Goal: Task Accomplishment & Management: Manage account settings

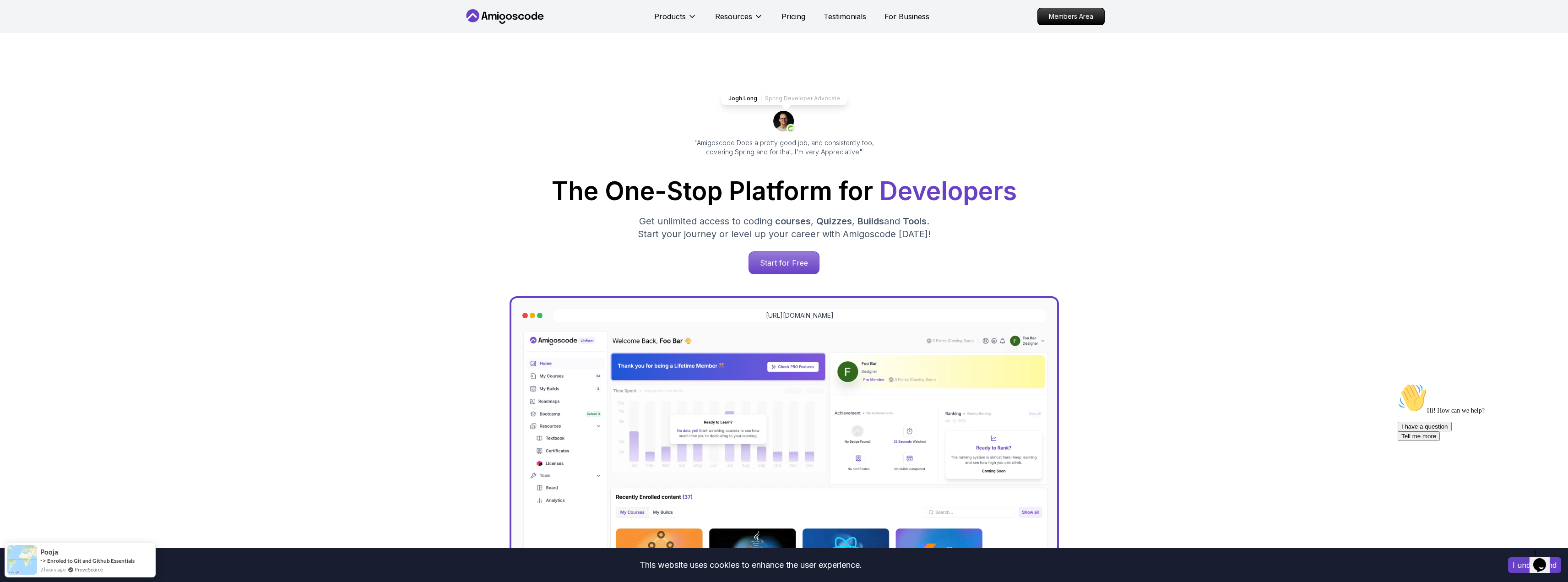
click at [530, 24] on nav "Products Resources Pricing Testimonials For Business Members Area" at bounding box center [784, 16] width 641 height 33
click at [529, 24] on nav "Products Resources Pricing Testimonials For Business Members Area" at bounding box center [784, 16] width 641 height 33
click at [536, 16] on icon at bounding box center [533, 15] width 6 height 8
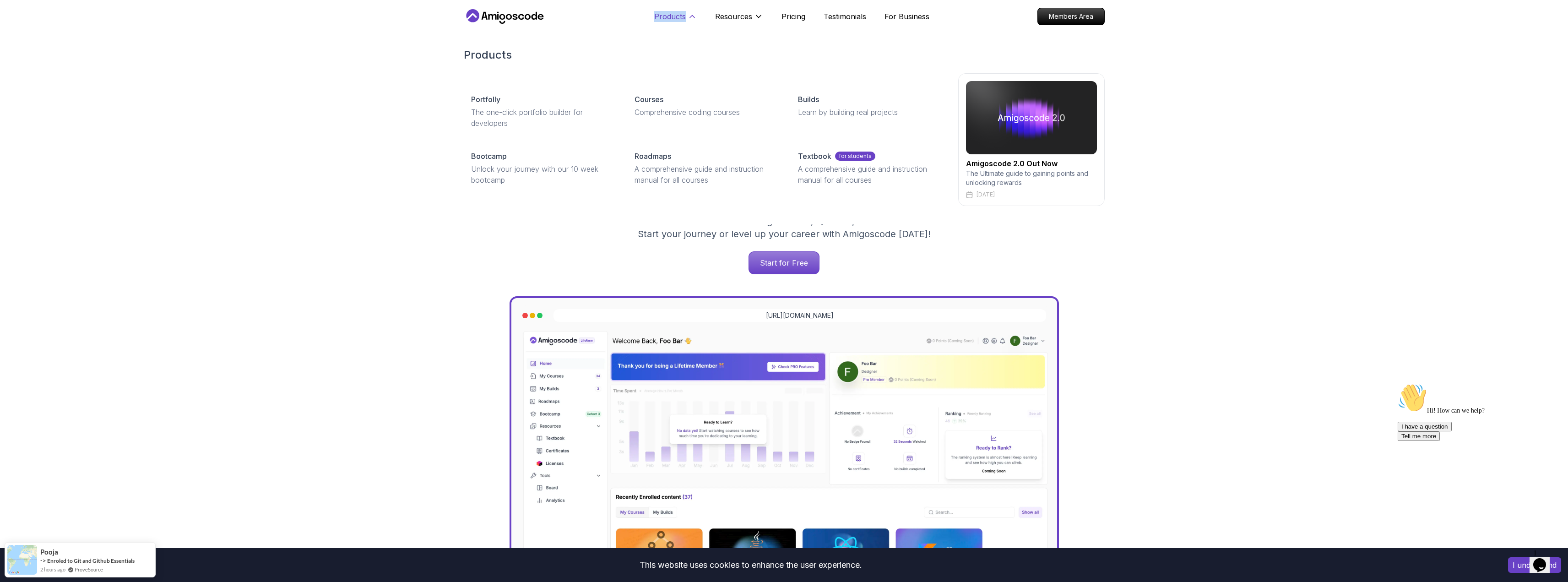
click at [672, 14] on p "Products" at bounding box center [670, 16] width 32 height 11
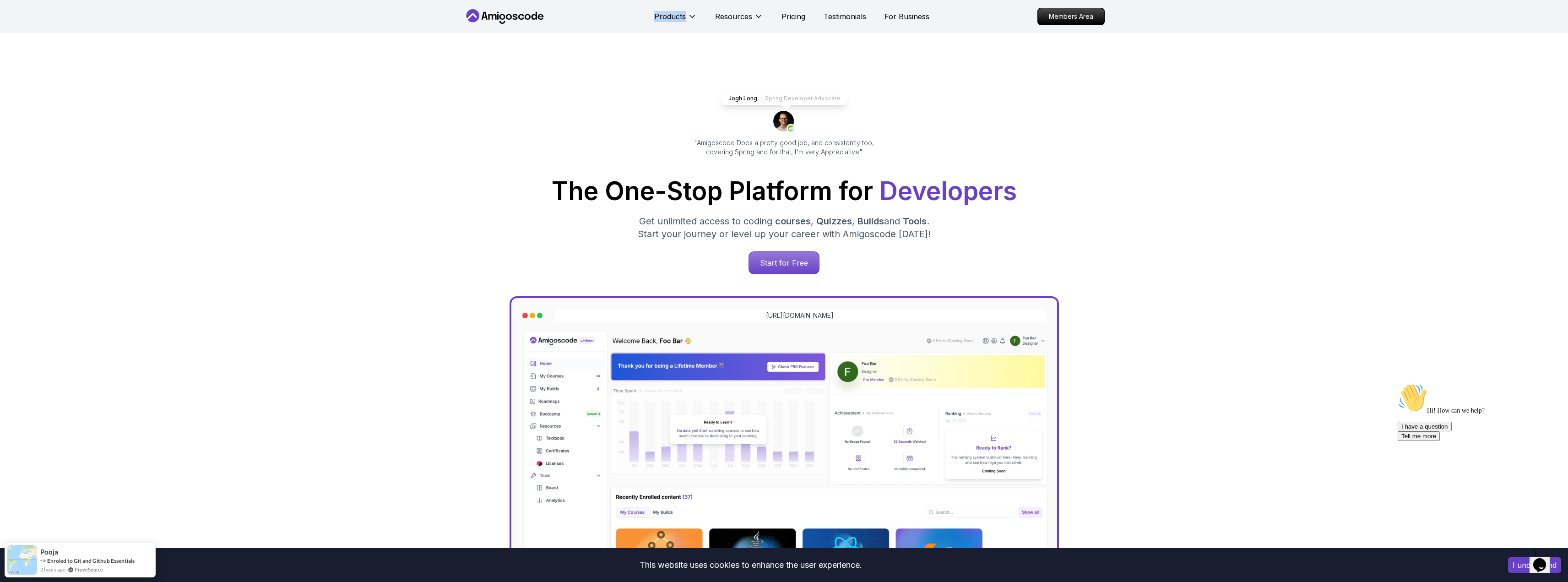
click at [469, 24] on icon at bounding box center [505, 16] width 82 height 14
click at [1095, 4] on nav "Products Resources Pricing Testimonials For Business Members Area" at bounding box center [784, 16] width 641 height 33
click at [1087, 17] on p "Members Area" at bounding box center [1070, 16] width 63 height 16
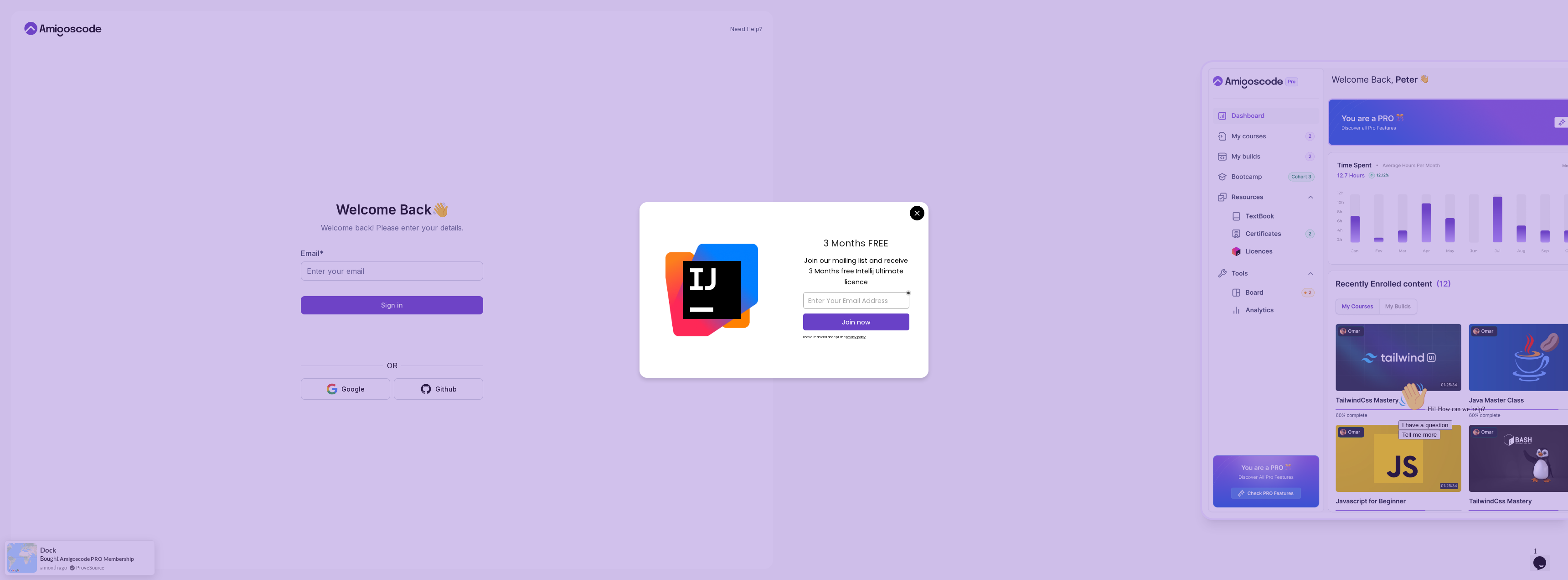
click at [910, 208] on div "3 Months FREE Join our mailing list and receive 3 Months free Intellij Ultimate…" at bounding box center [856, 290] width 145 height 176
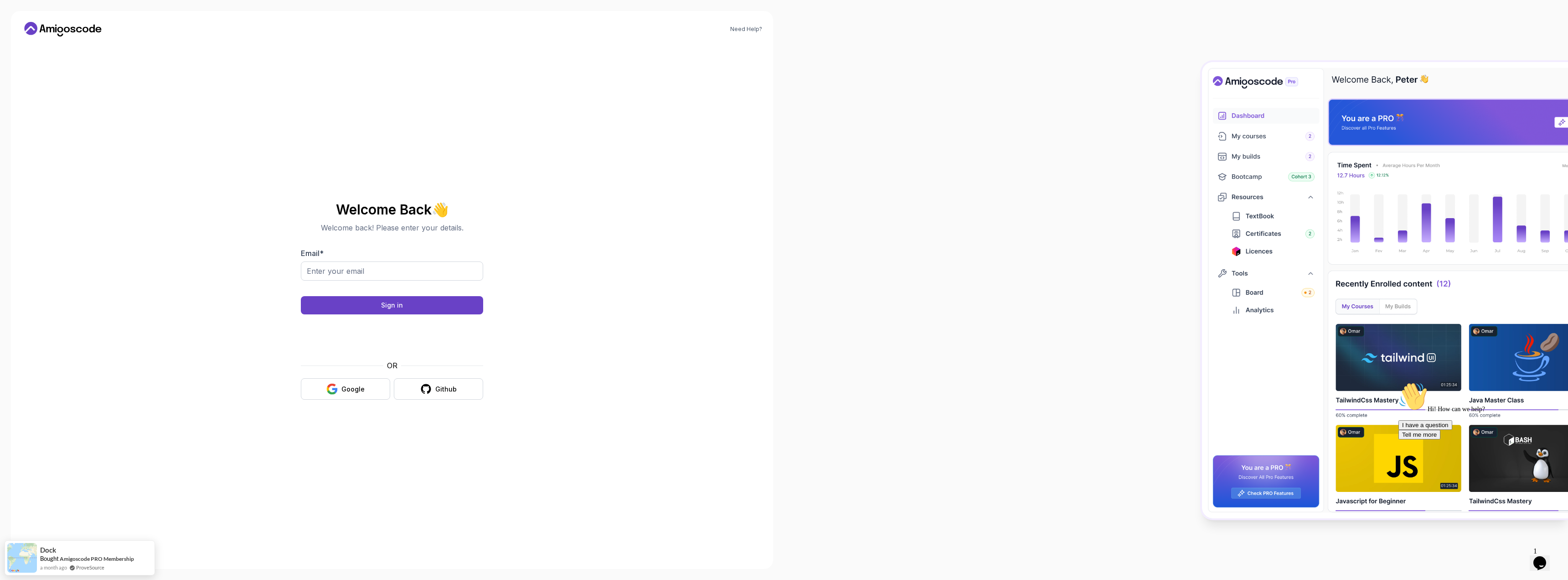
click at [913, 215] on body "Need Help? Welcome Back 👋 Welcome back! Please enter your details. Email * Sign…" at bounding box center [784, 290] width 1568 height 580
click at [372, 285] on div at bounding box center [392, 287] width 183 height 8
click at [387, 272] on input "Email *" at bounding box center [392, 271] width 183 height 19
type input "fierro.android@gmail.com"
click at [387, 308] on div "Sign in" at bounding box center [392, 305] width 22 height 9
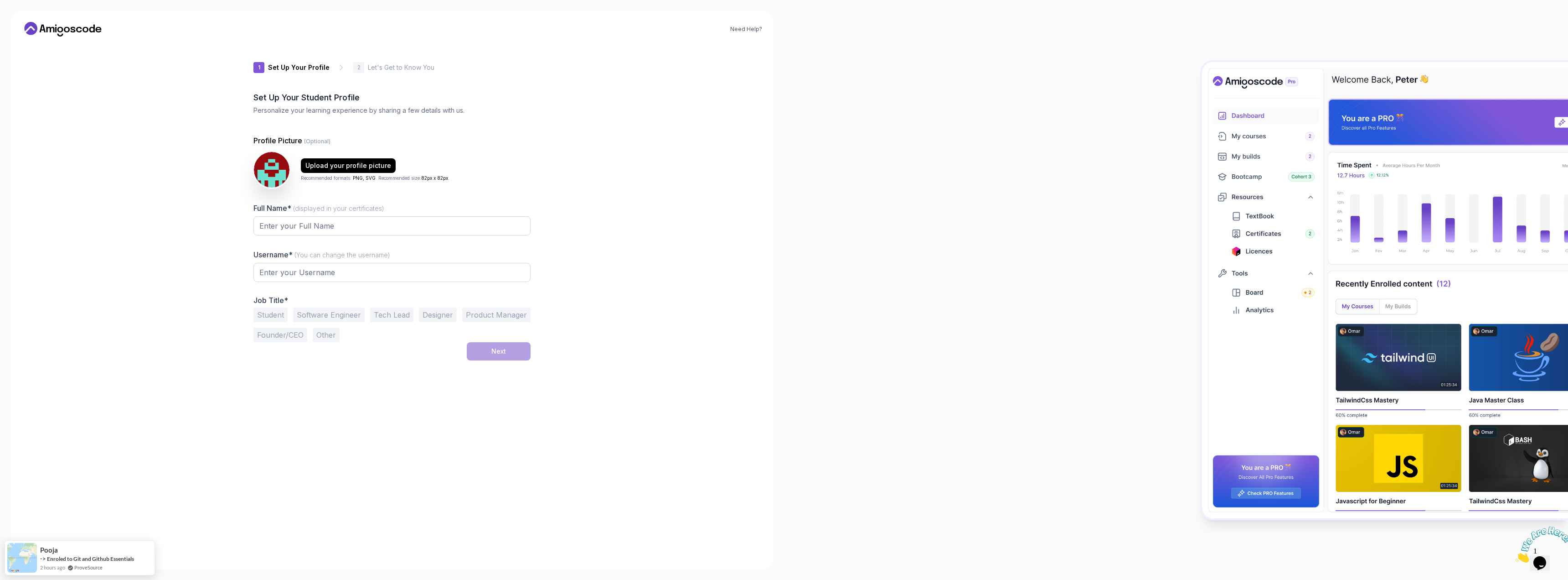
type input "happymustangdb511"
click at [54, 32] on icon at bounding box center [51, 29] width 8 height 6
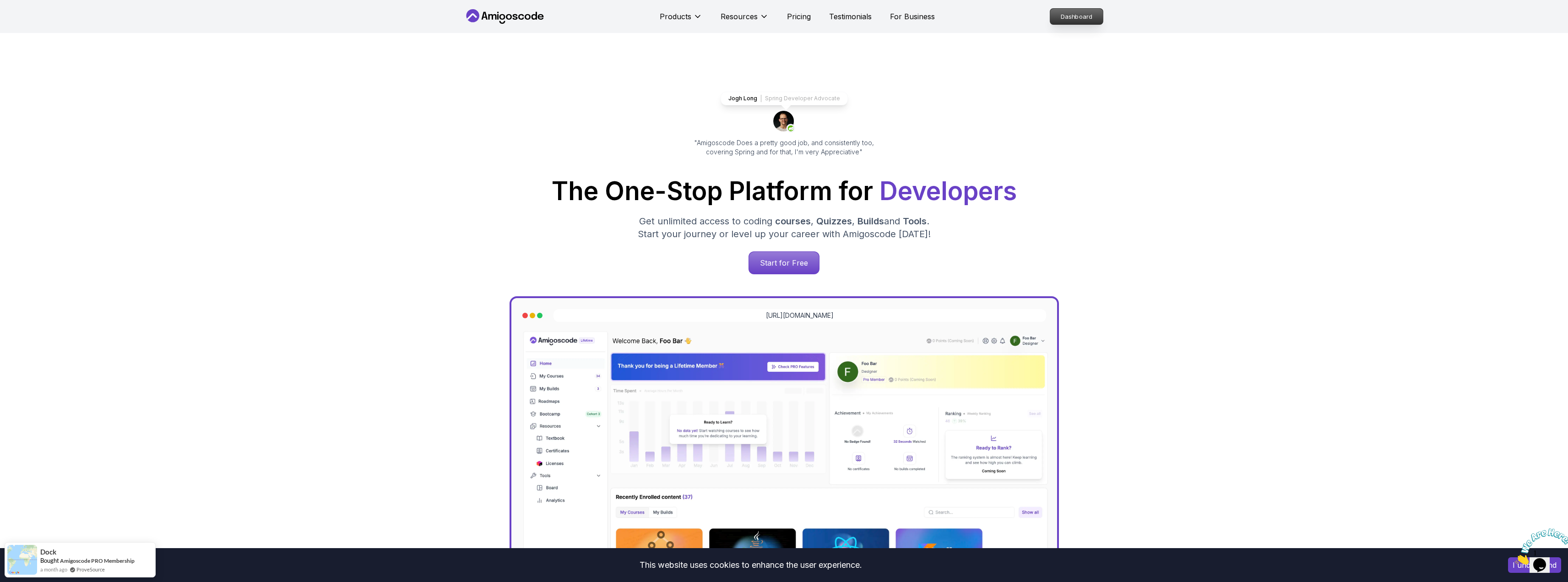
click at [1053, 19] on p "Dashboard" at bounding box center [1077, 16] width 53 height 16
click at [1118, 16] on div "Products Resources Pricing Testimonials For Business Dashboard" at bounding box center [784, 16] width 1568 height 33
click at [1109, 17] on div "Products Resources Pricing Testimonials For Business Dashboard" at bounding box center [784, 16] width 1568 height 33
click at [1092, 17] on p "Dashboard" at bounding box center [1077, 16] width 53 height 16
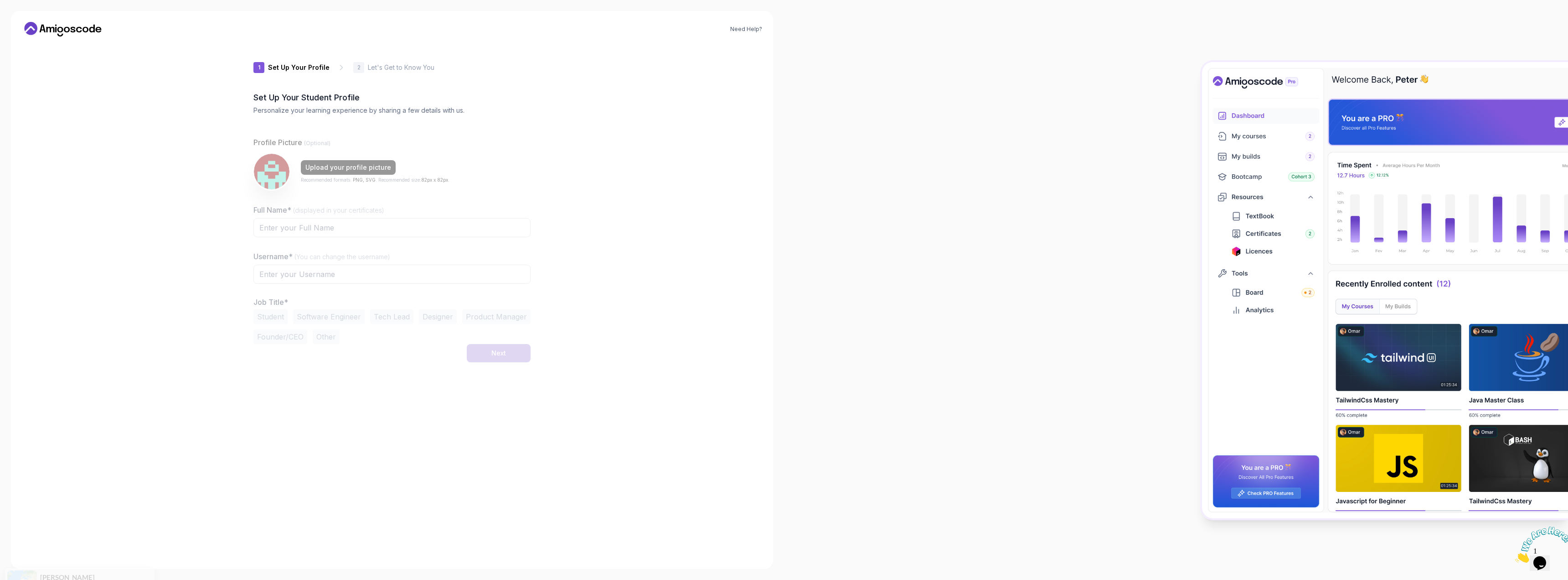
type input "calmcougar608af"
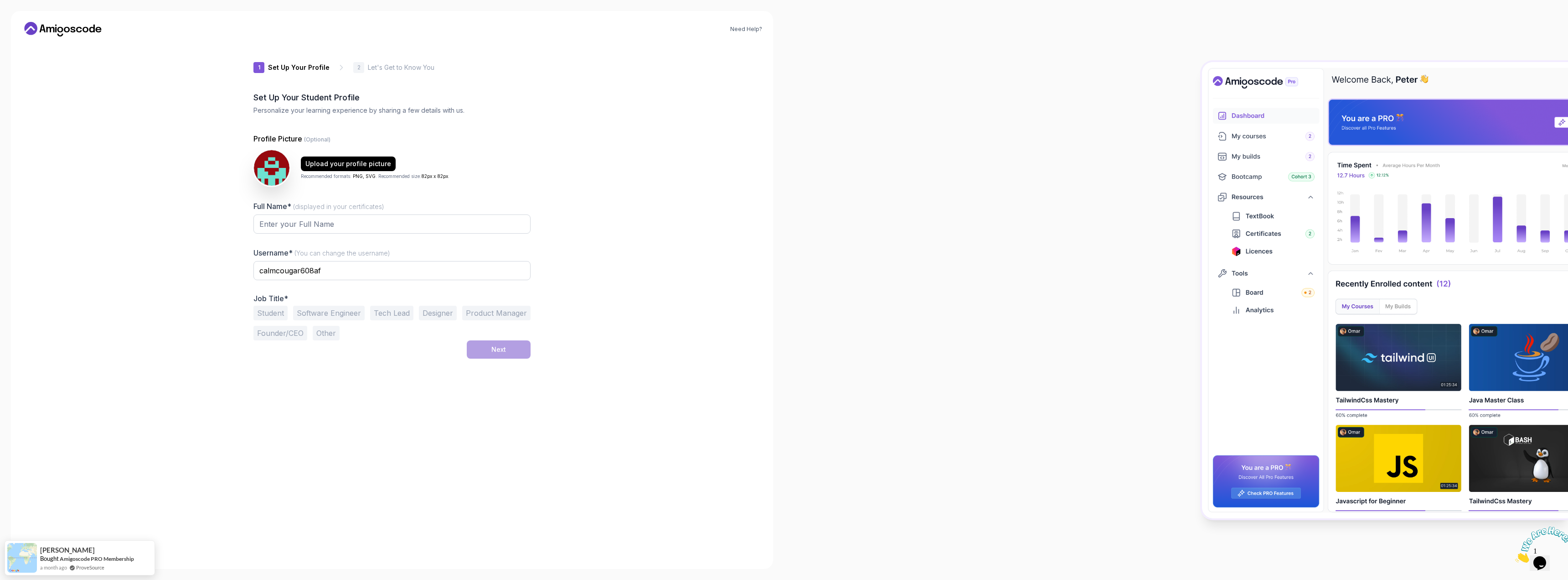
drag, startPoint x: 864, startPoint y: 155, endPoint x: 744, endPoint y: 100, distance: 132.0
click at [786, 132] on div at bounding box center [1176, 290] width 784 height 580
click at [78, 32] on icon at bounding box center [79, 29] width 6 height 6
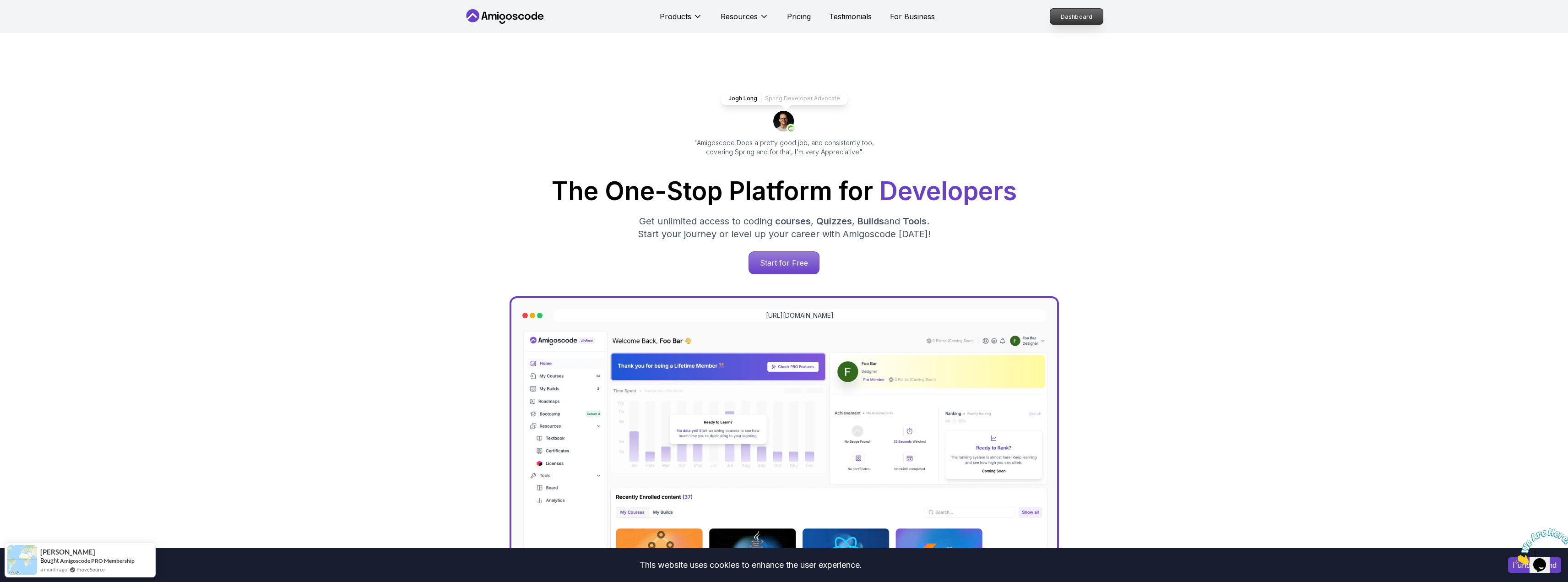
click at [1057, 16] on p "Dashboard" at bounding box center [1077, 16] width 53 height 16
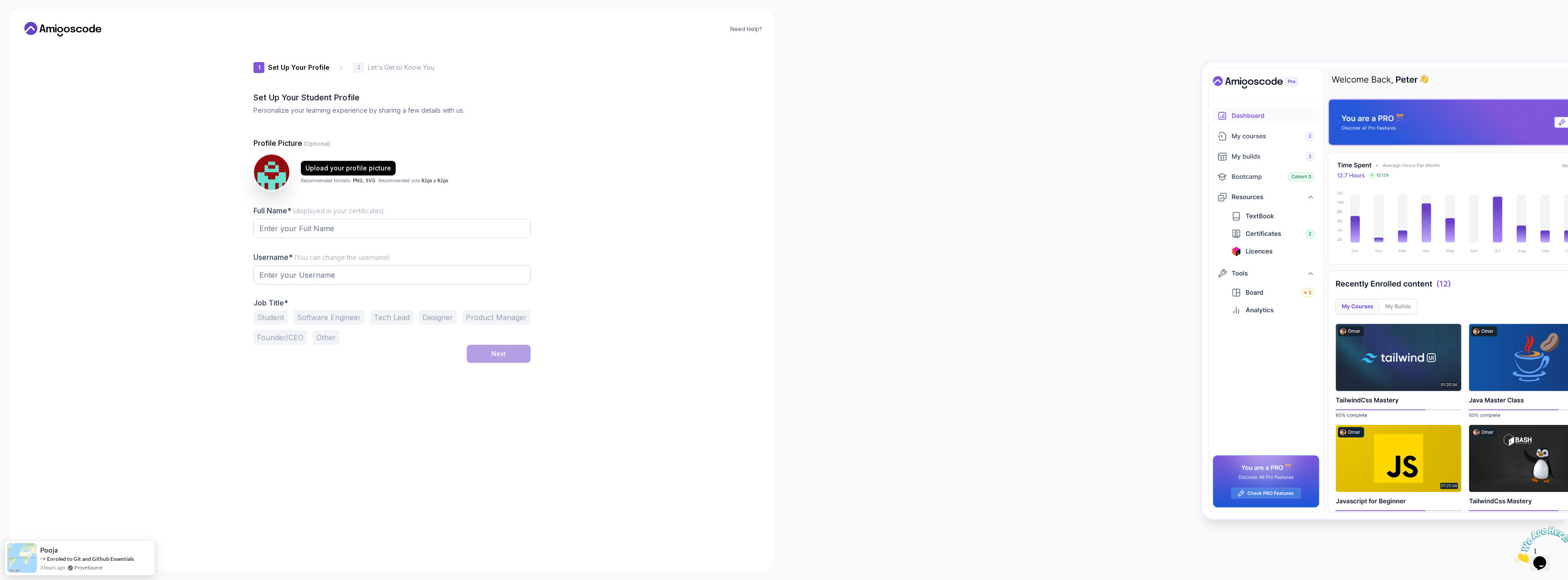
type input "charmingeagle7691b"
